Goal: Task Accomplishment & Management: Use online tool/utility

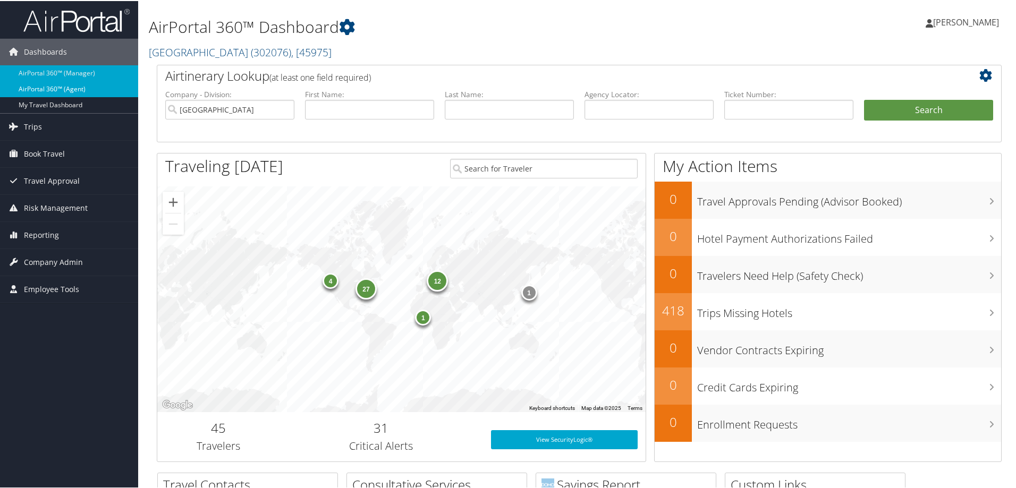
click at [79, 91] on link "AirPortal 360™ (Agent)" at bounding box center [69, 88] width 138 height 16
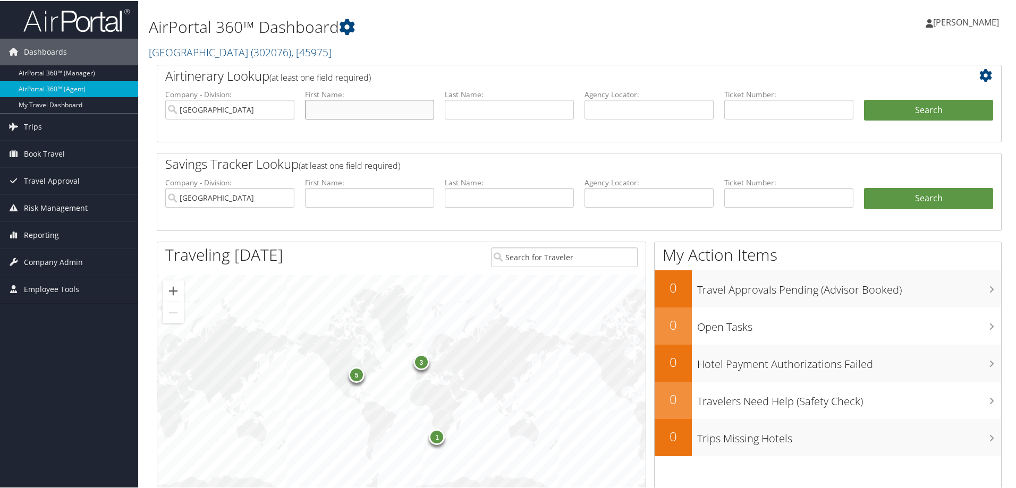
click at [360, 111] on input "text" at bounding box center [369, 109] width 129 height 20
type input "andrew"
click at [482, 112] on input "text" at bounding box center [509, 109] width 129 height 20
click at [457, 106] on input "text" at bounding box center [509, 109] width 129 height 20
type input "sandefur"
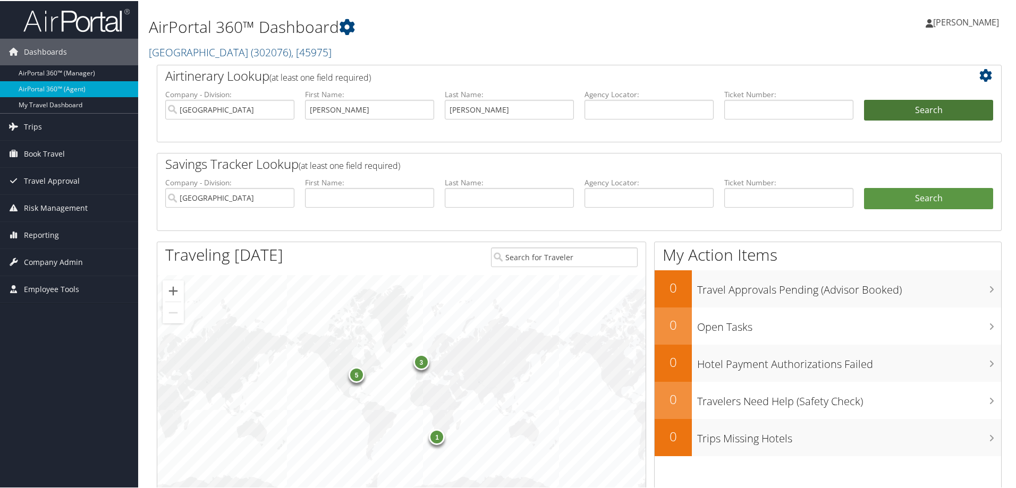
click at [899, 107] on button "Search" at bounding box center [928, 109] width 129 height 21
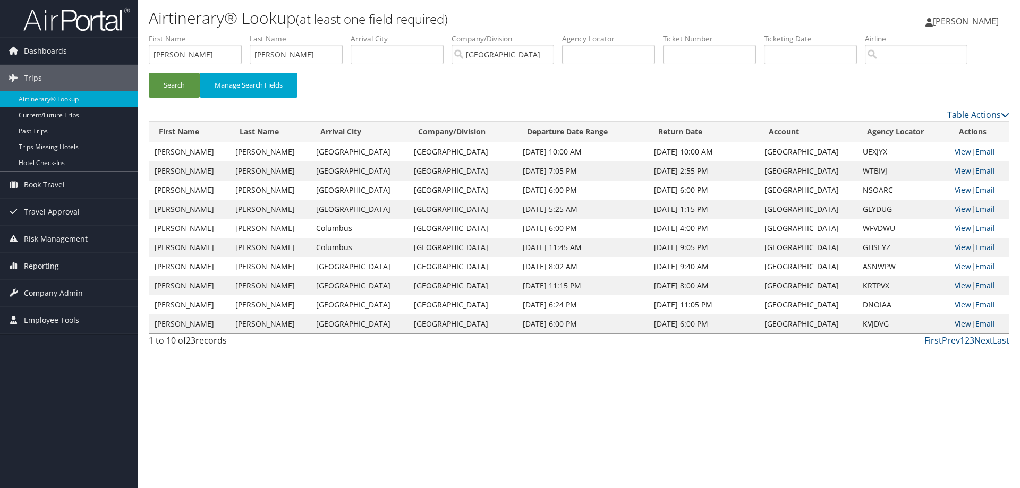
click at [956, 322] on link "View" at bounding box center [963, 324] width 16 height 10
click at [955, 304] on link "View" at bounding box center [963, 305] width 16 height 10
click at [959, 283] on link "View" at bounding box center [963, 285] width 16 height 10
click at [955, 263] on link "View" at bounding box center [963, 266] width 16 height 10
click at [955, 246] on link "View" at bounding box center [963, 247] width 16 height 10
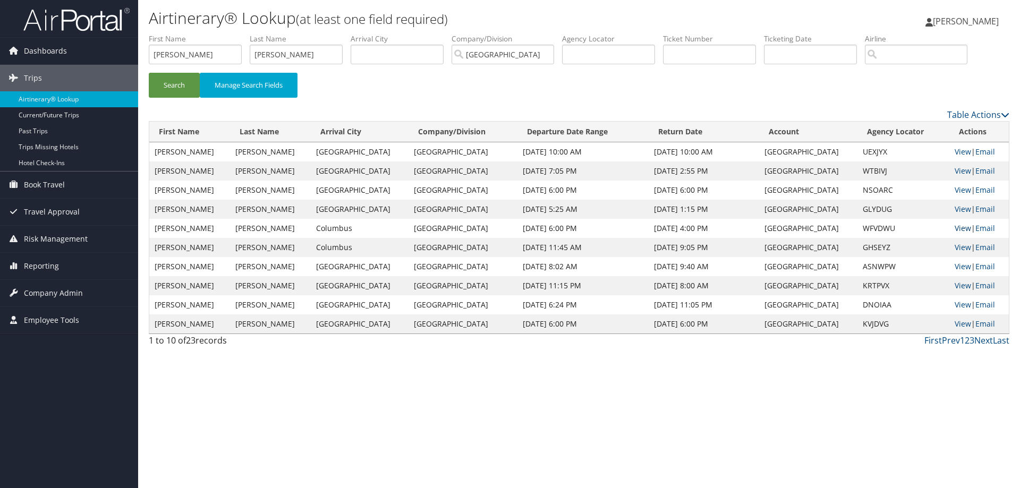
click at [955, 225] on link "View" at bounding box center [963, 228] width 16 height 10
click at [959, 209] on link "View" at bounding box center [963, 209] width 16 height 10
click at [955, 208] on link "View" at bounding box center [963, 209] width 16 height 10
click at [959, 188] on link "View" at bounding box center [963, 190] width 16 height 10
click at [958, 169] on link "View" at bounding box center [963, 171] width 16 height 10
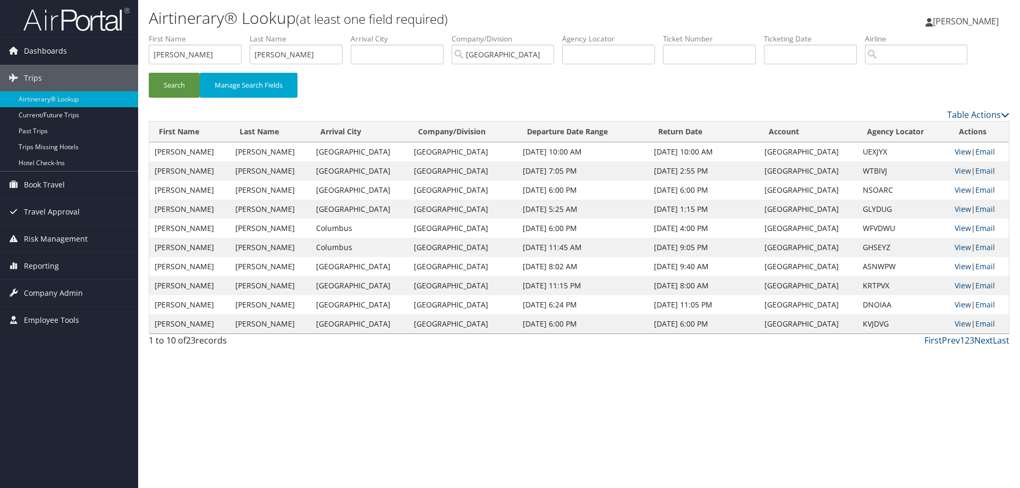
click at [955, 150] on link "View" at bounding box center [963, 152] width 16 height 10
click at [623, 58] on input "text" at bounding box center [608, 55] width 93 height 20
paste input "HAMOPO"
type input "HAMOPO"
click at [176, 85] on button "Search" at bounding box center [174, 85] width 51 height 25
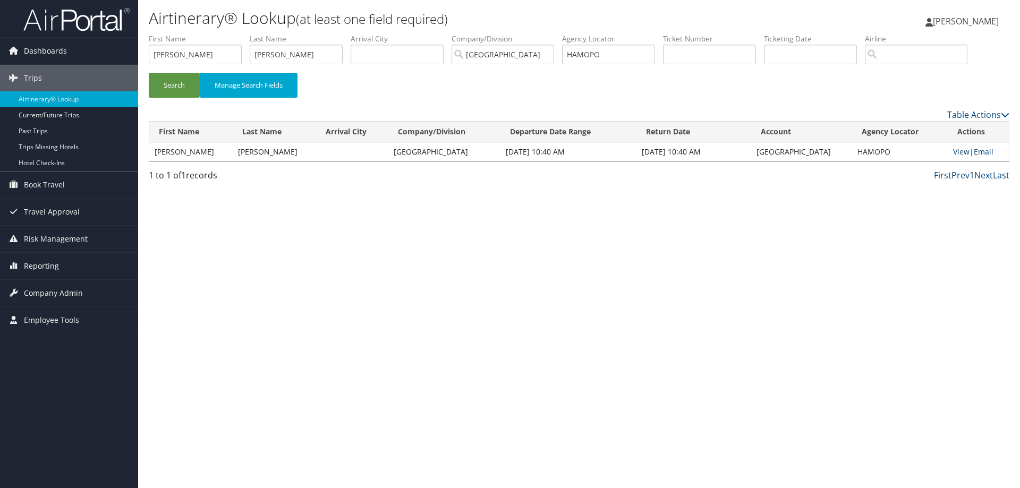
click at [956, 152] on link "View" at bounding box center [961, 152] width 16 height 10
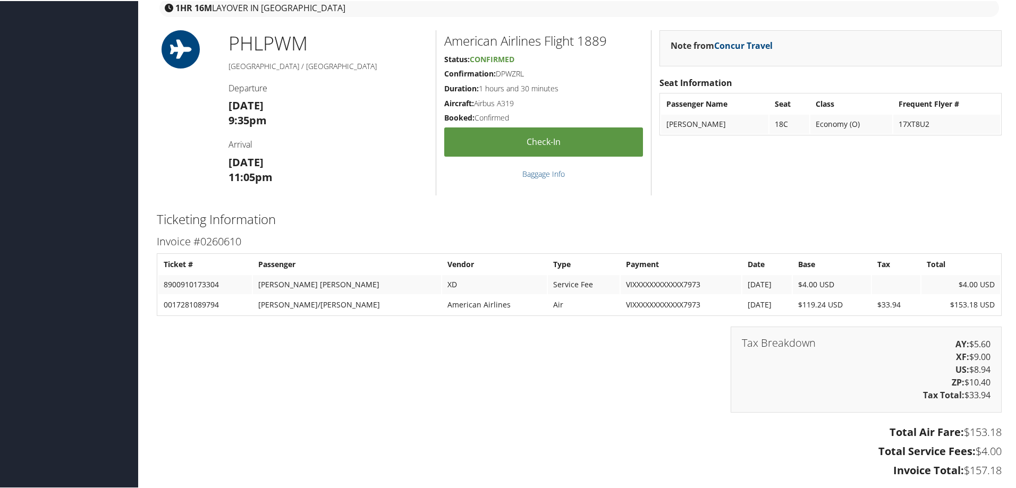
scroll to position [372, 0]
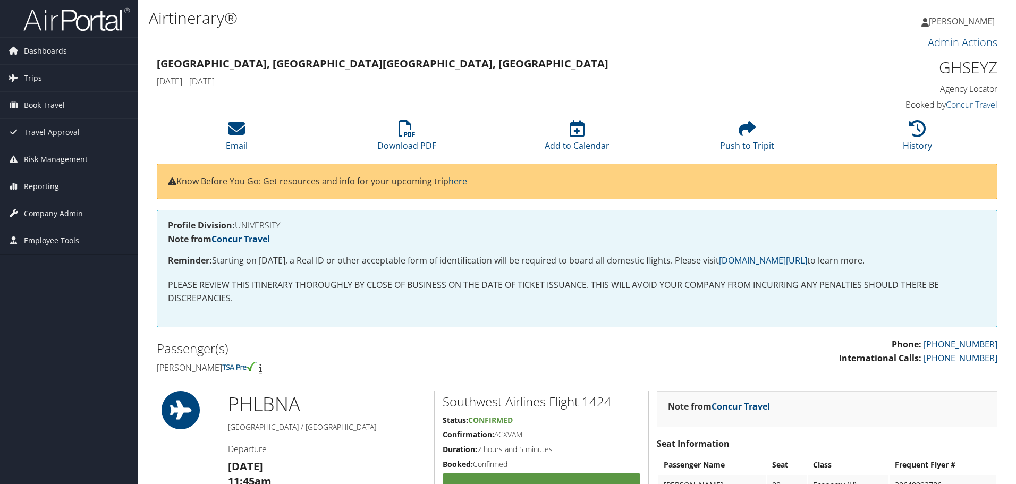
scroll to position [319, 0]
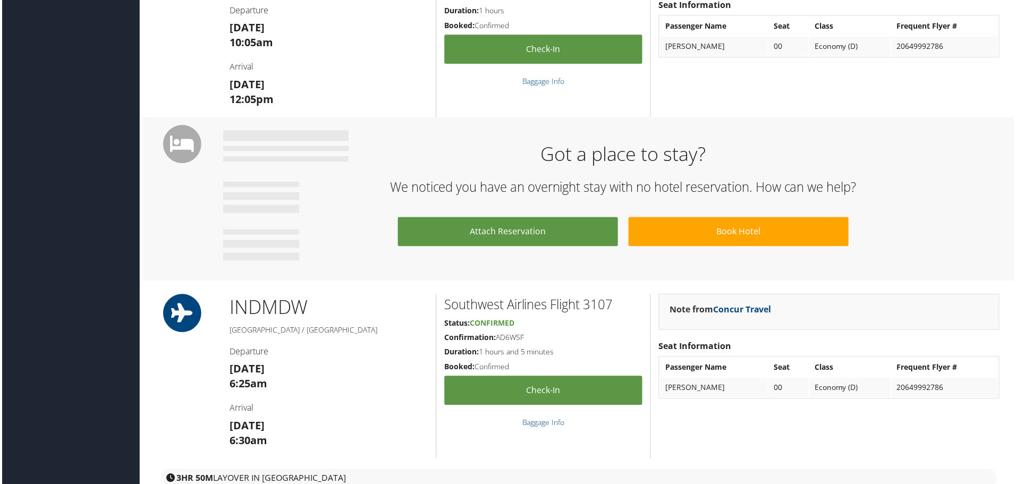
scroll to position [797, 0]
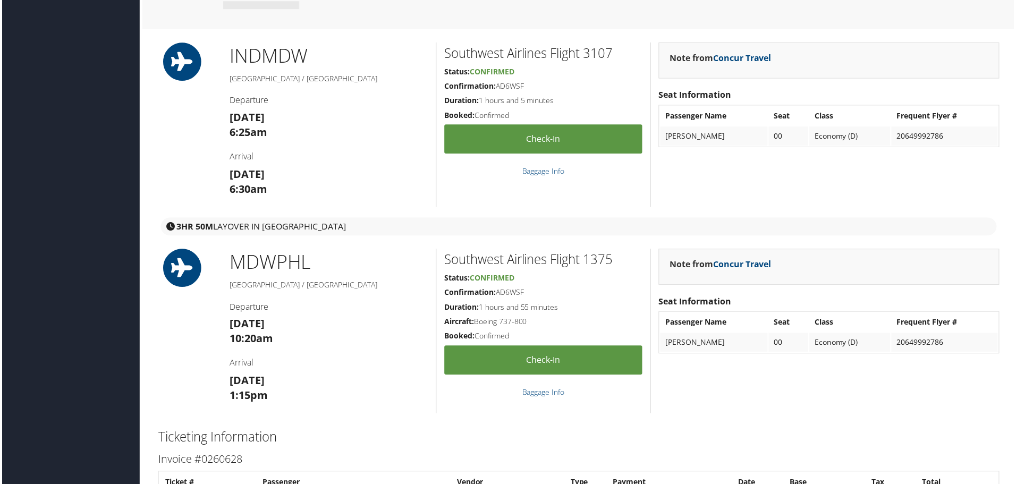
scroll to position [1062, 0]
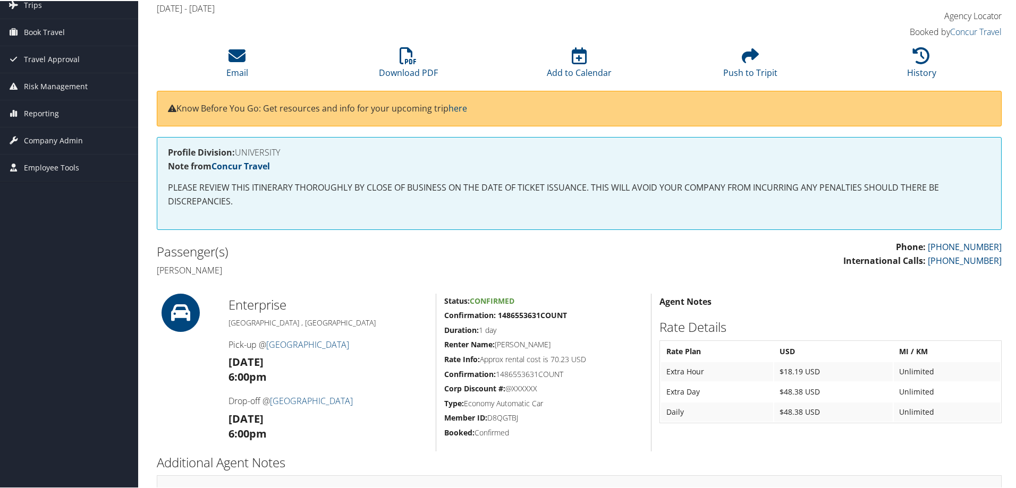
scroll to position [155, 0]
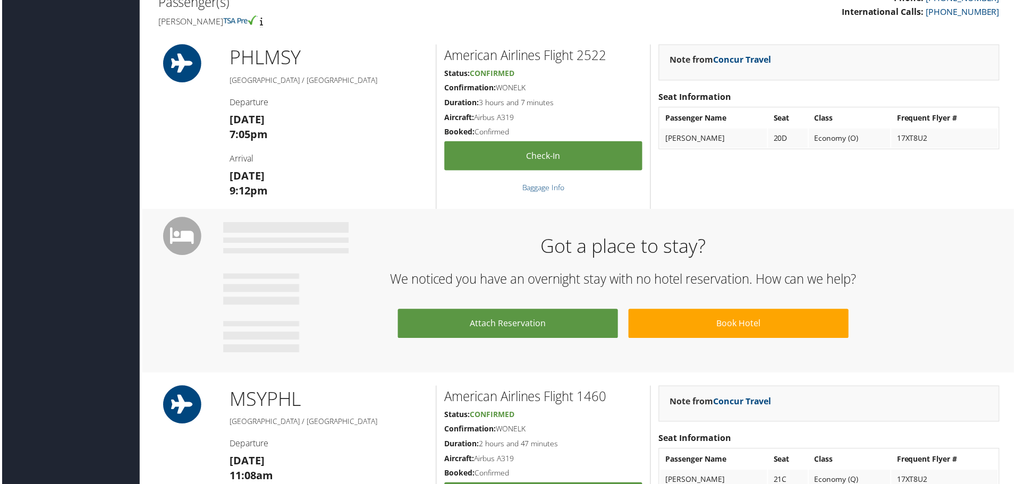
scroll to position [266, 0]
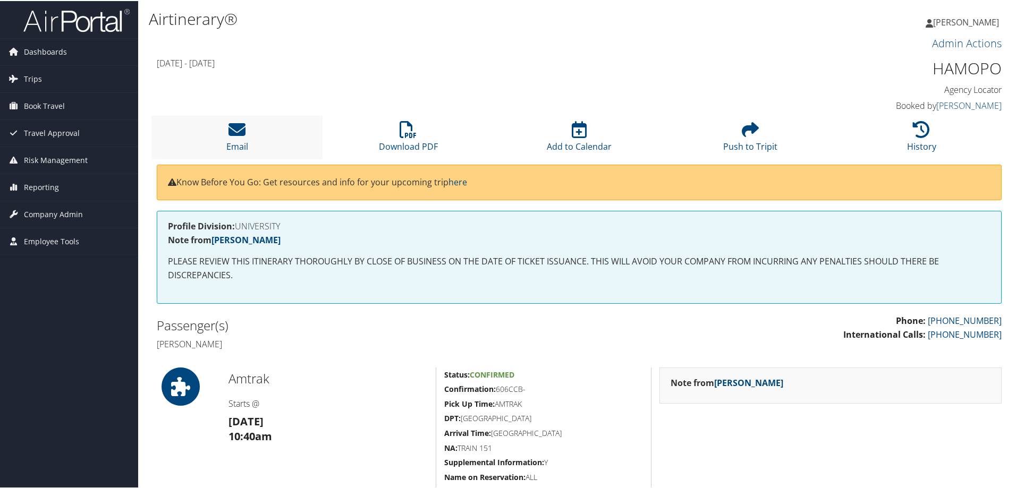
click at [224, 143] on li "Email" at bounding box center [236, 136] width 171 height 43
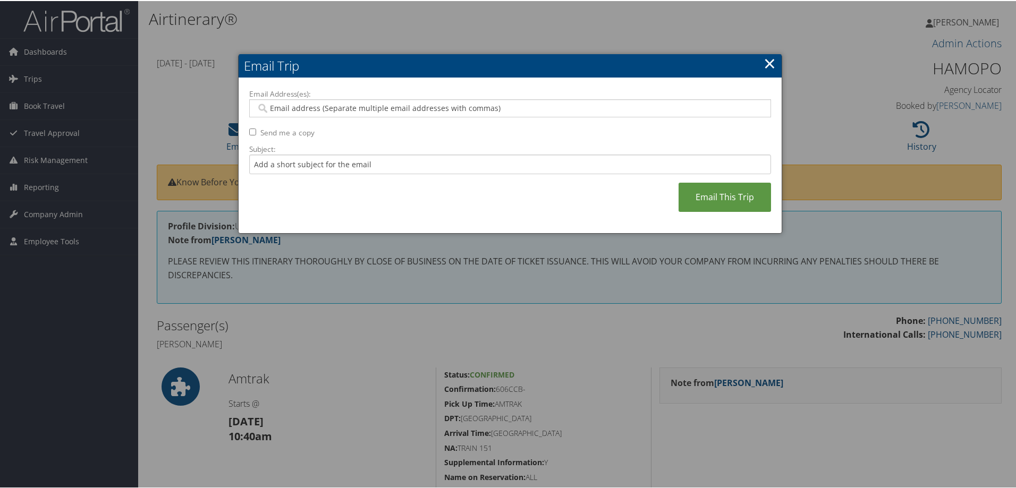
click at [277, 106] on input "Email Address(es):" at bounding box center [509, 107] width 507 height 11
paste input "andrew.sandefur@temple.edu"
type input "andrew.sandefur@temple.edu"
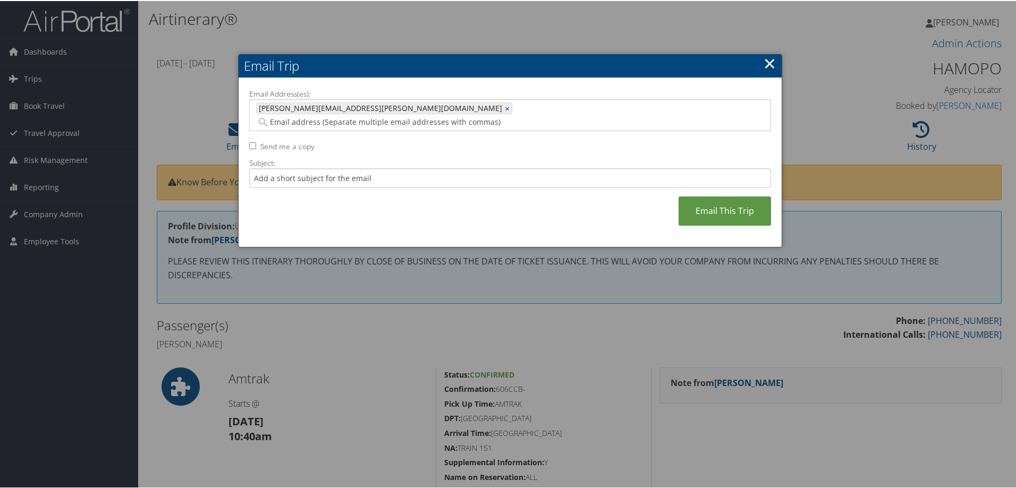
click at [252, 141] on input "Send me a copy" at bounding box center [252, 144] width 7 height 7
checkbox input "true"
click at [690, 195] on link "Email This Trip" at bounding box center [724, 209] width 92 height 29
